Goal: Task Accomplishment & Management: Complete application form

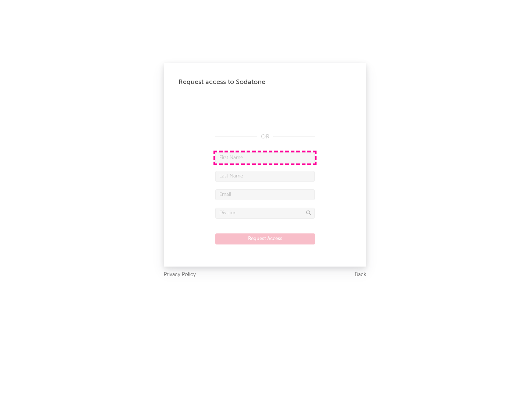
click at [265, 157] on input "text" at bounding box center [264, 157] width 99 height 11
type input "[PERSON_NAME]"
click at [265, 176] on input "text" at bounding box center [264, 176] width 99 height 11
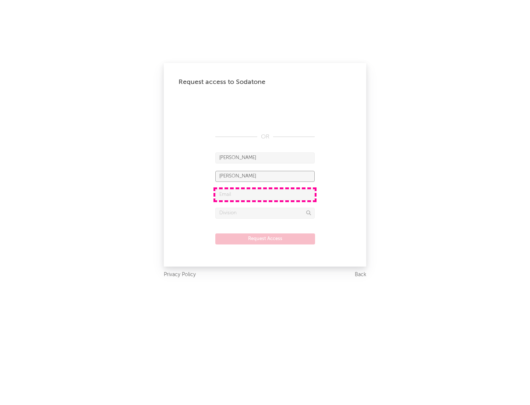
type input "[PERSON_NAME]"
click at [265, 194] on input "text" at bounding box center [264, 194] width 99 height 11
type input "[EMAIL_ADDRESS][DOMAIN_NAME]"
click at [265, 213] on input "text" at bounding box center [264, 212] width 99 height 11
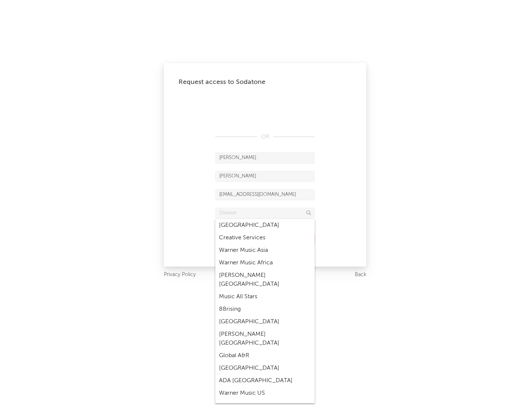
click at [265, 290] on div "Music All Stars" at bounding box center [264, 296] width 99 height 13
type input "Music All Stars"
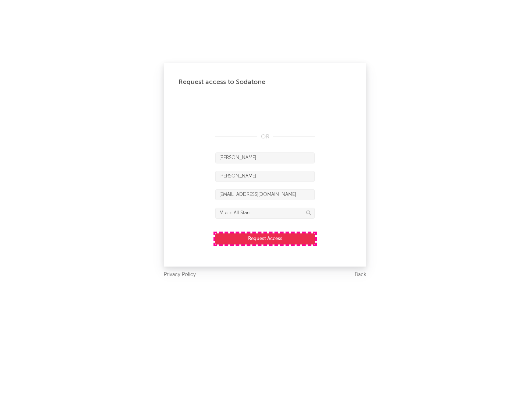
click at [265, 238] on button "Request Access" at bounding box center [265, 238] width 100 height 11
